Goal: Find specific page/section

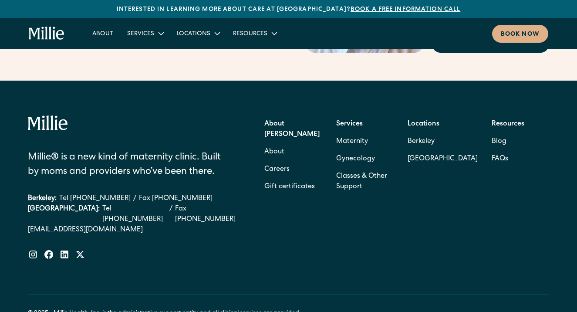
scroll to position [3499, 0]
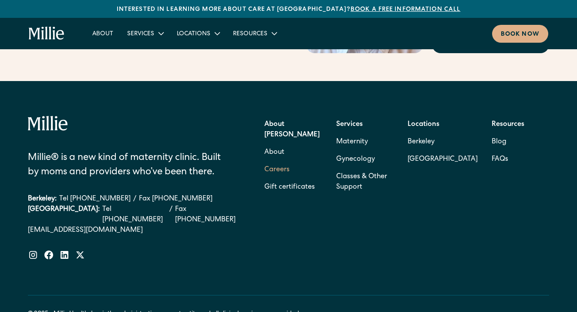
click at [285, 161] on link "Careers" at bounding box center [276, 169] width 25 height 17
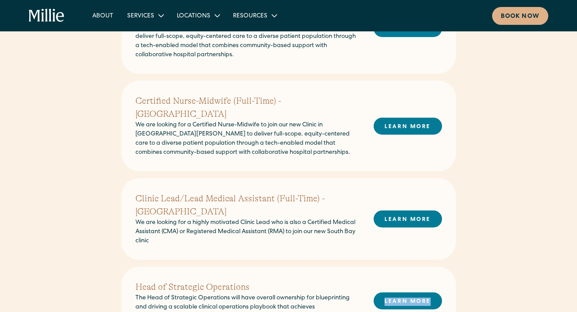
scroll to position [353, 0]
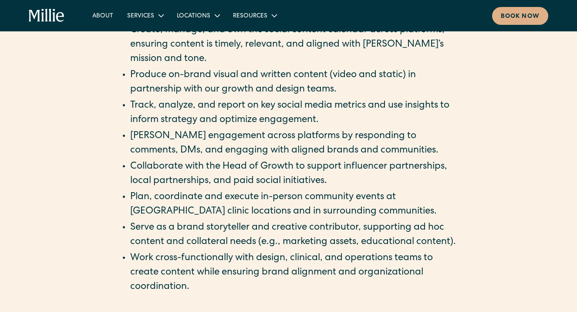
scroll to position [600, 0]
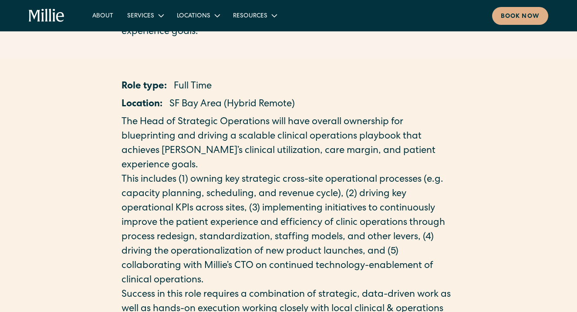
scroll to position [225, 0]
